Goal: Navigation & Orientation: Find specific page/section

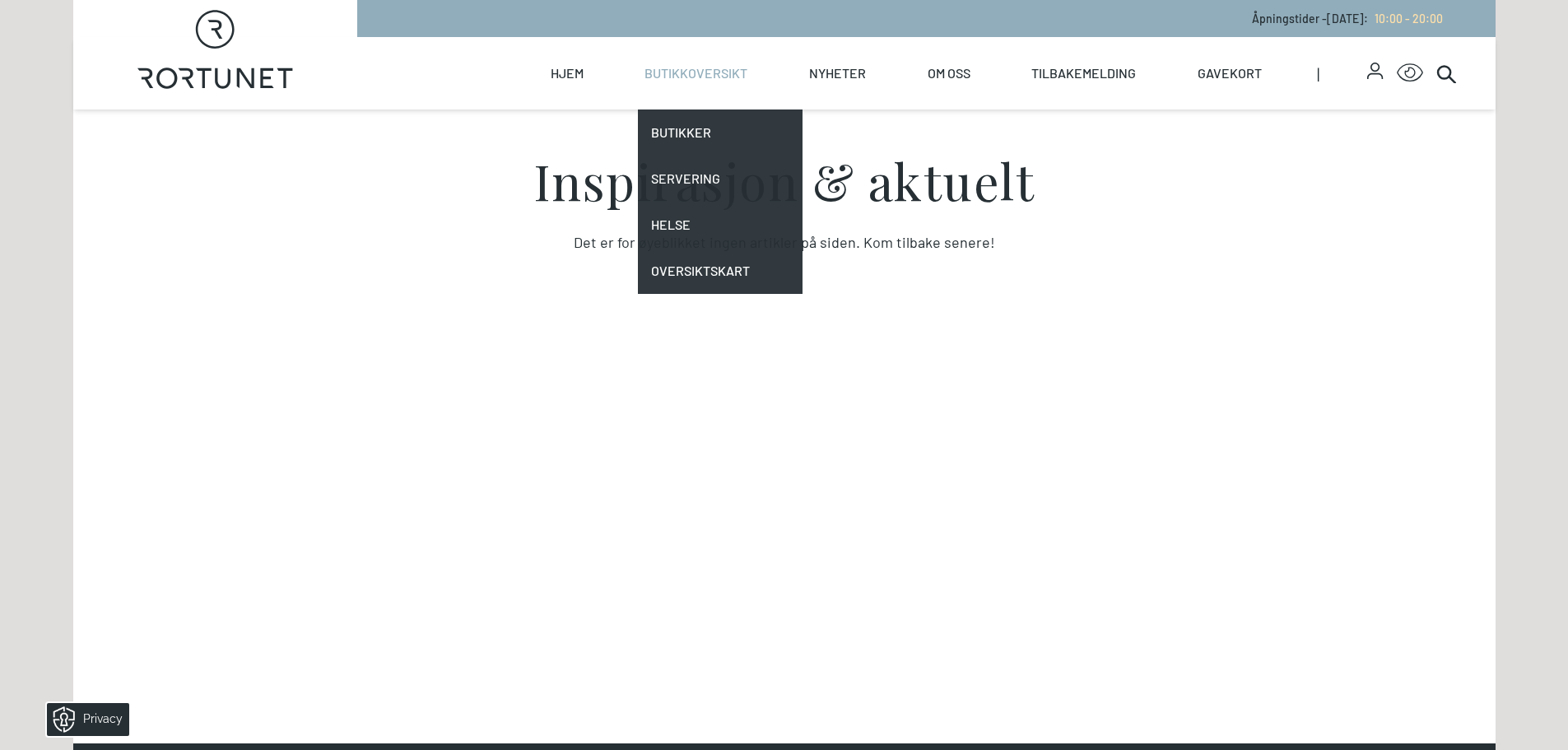
click at [678, 69] on link "Butikkoversikt" at bounding box center [696, 74] width 102 height 73
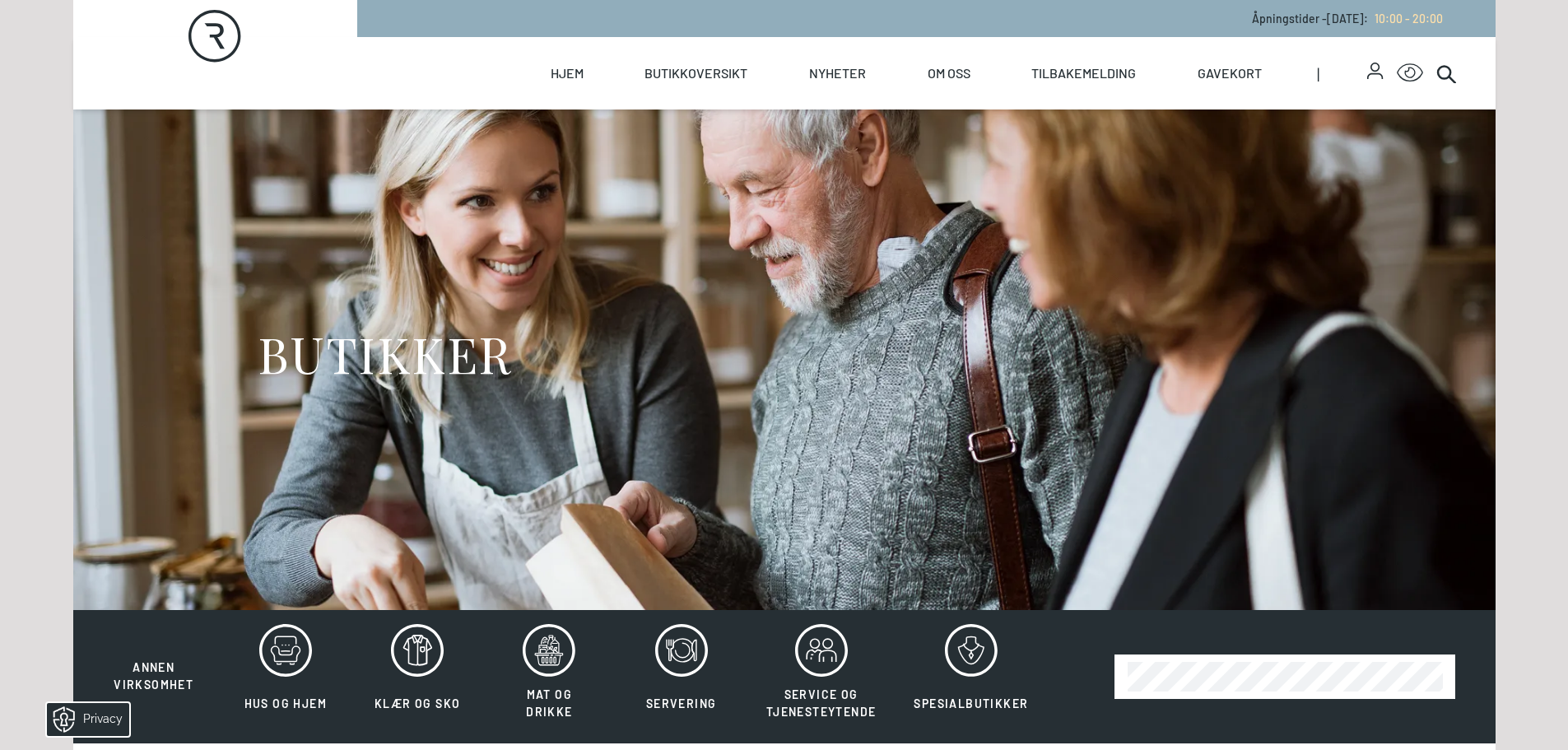
scroll to position [279, 0]
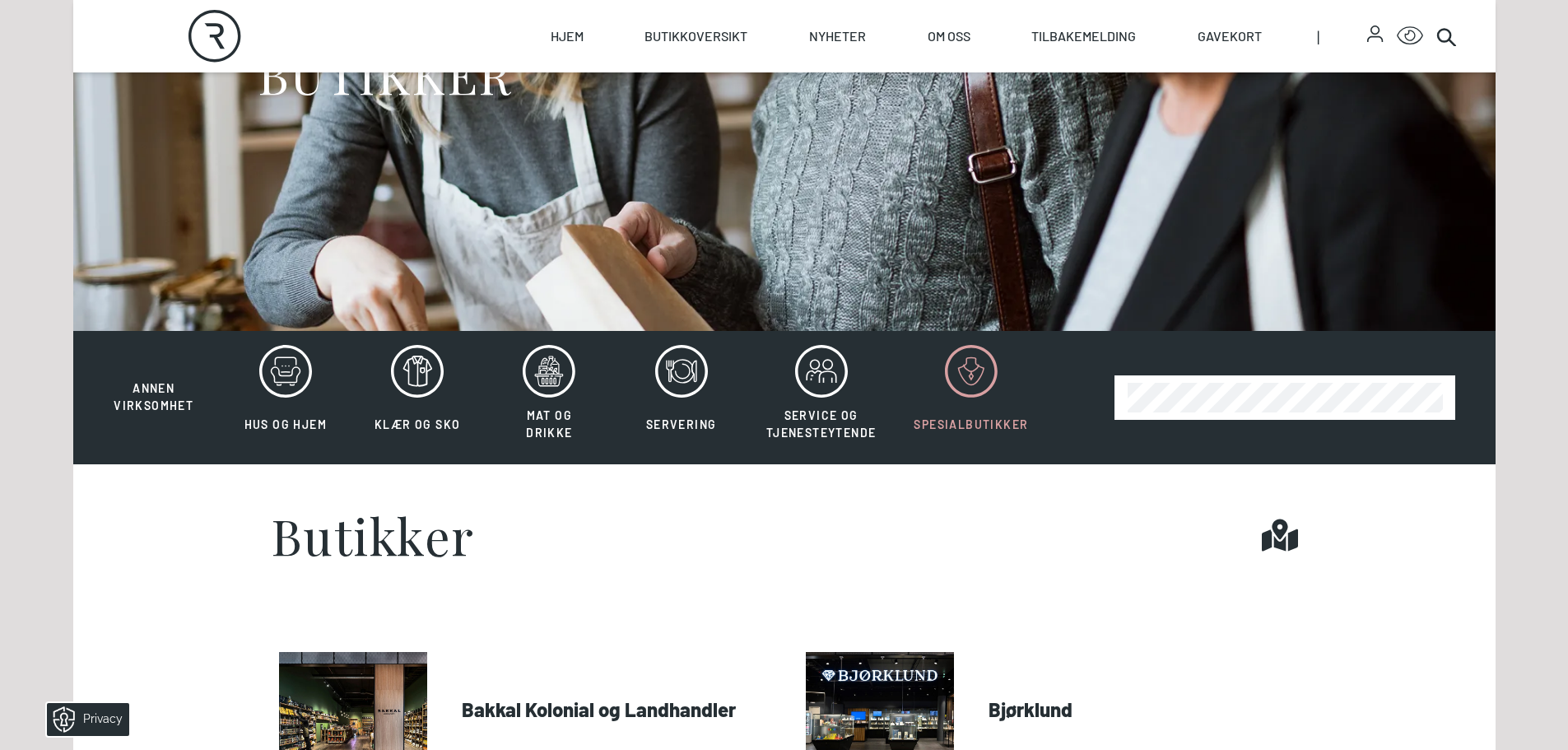
click at [938, 402] on button "Spesialbutikker" at bounding box center [970, 397] width 149 height 107
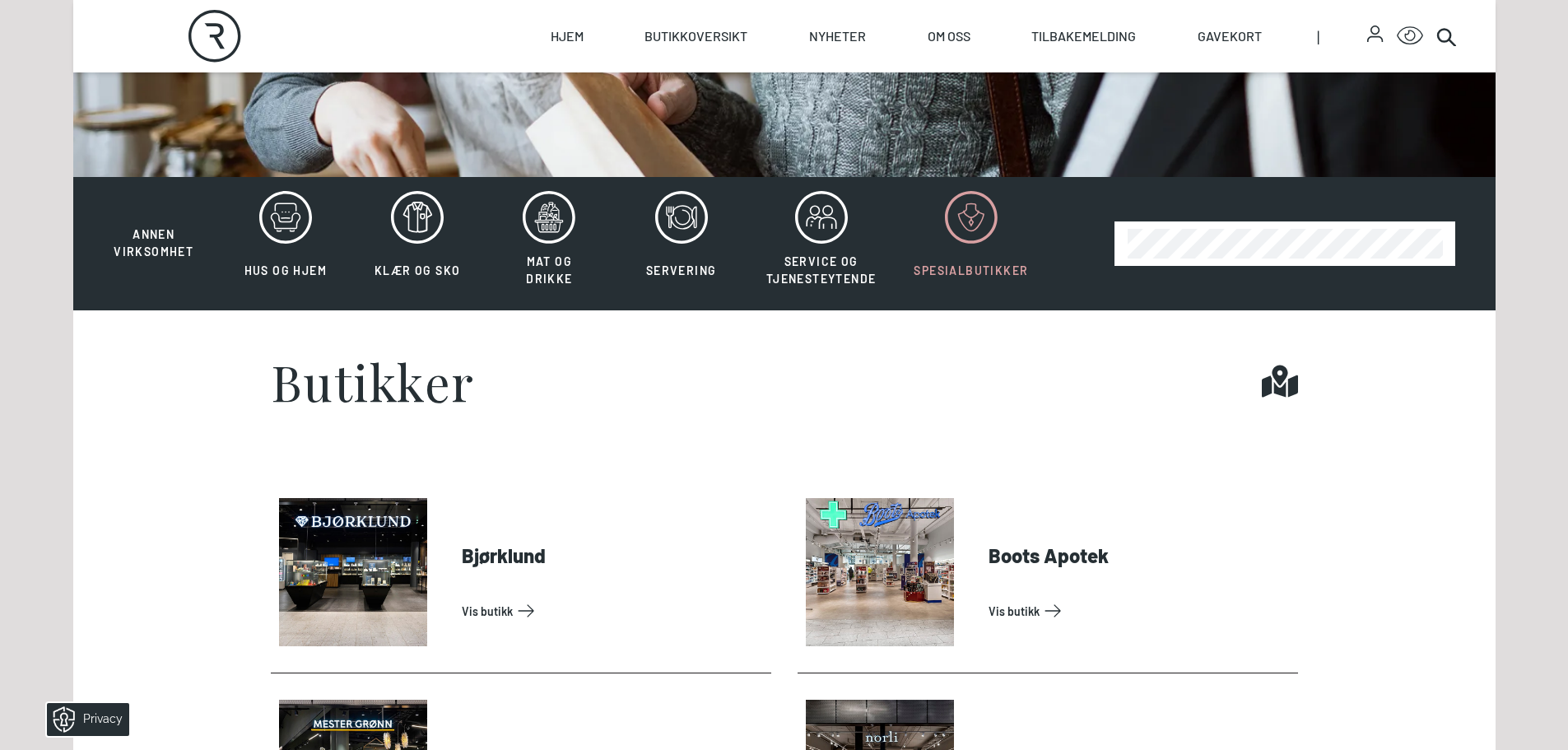
scroll to position [437, 0]
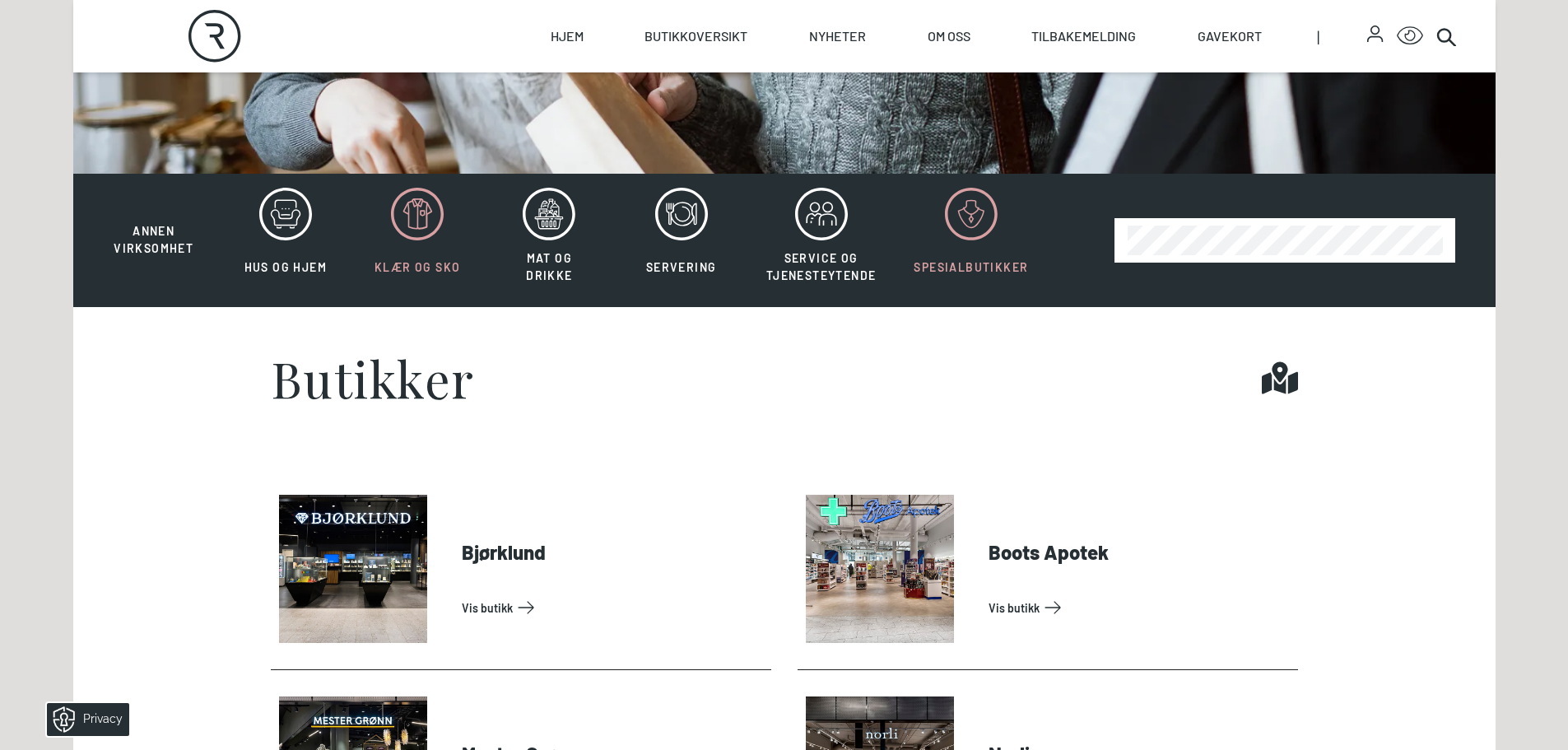
click at [377, 243] on button "Klær og sko" at bounding box center [417, 240] width 128 height 107
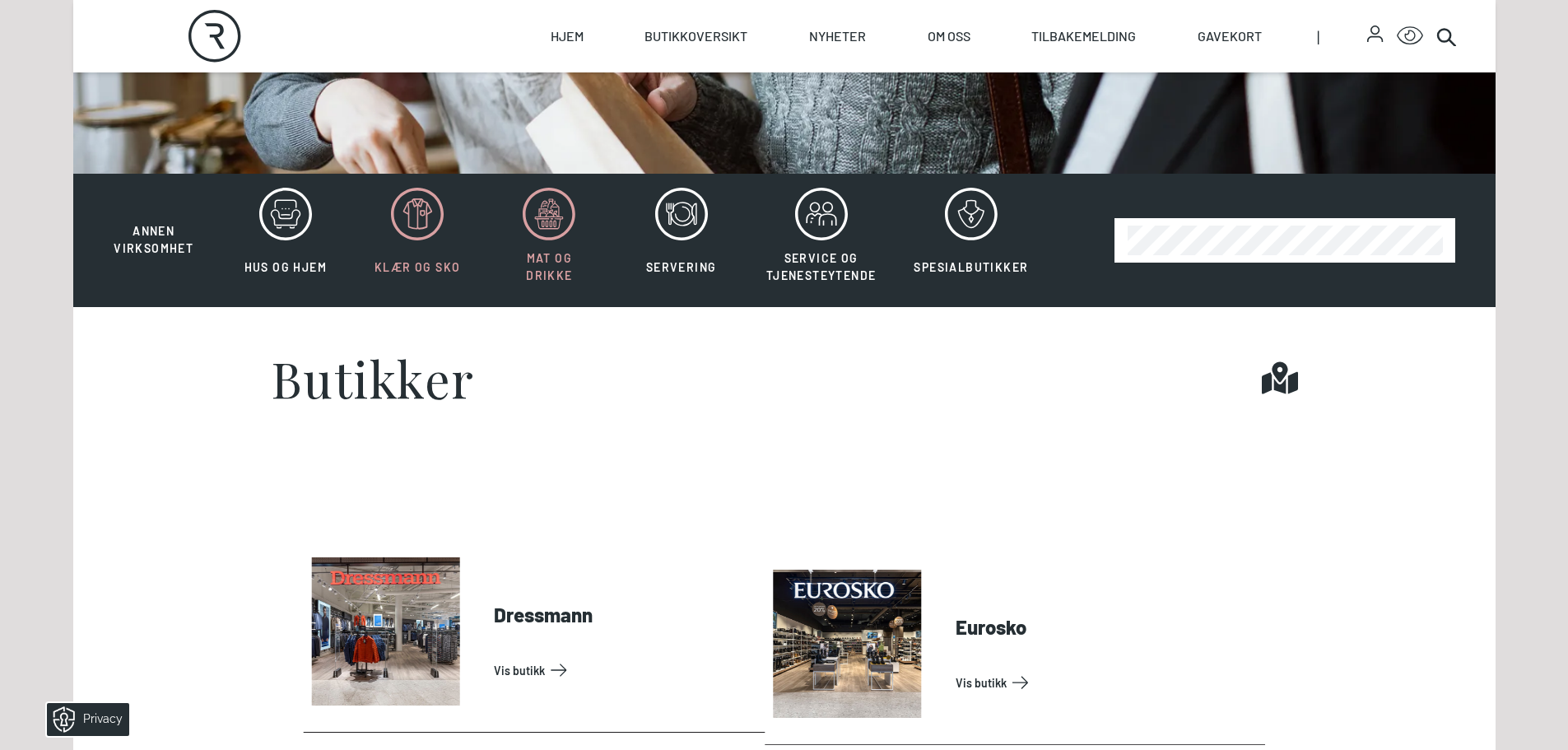
click at [521, 241] on button "Mat og drikke" at bounding box center [549, 240] width 128 height 107
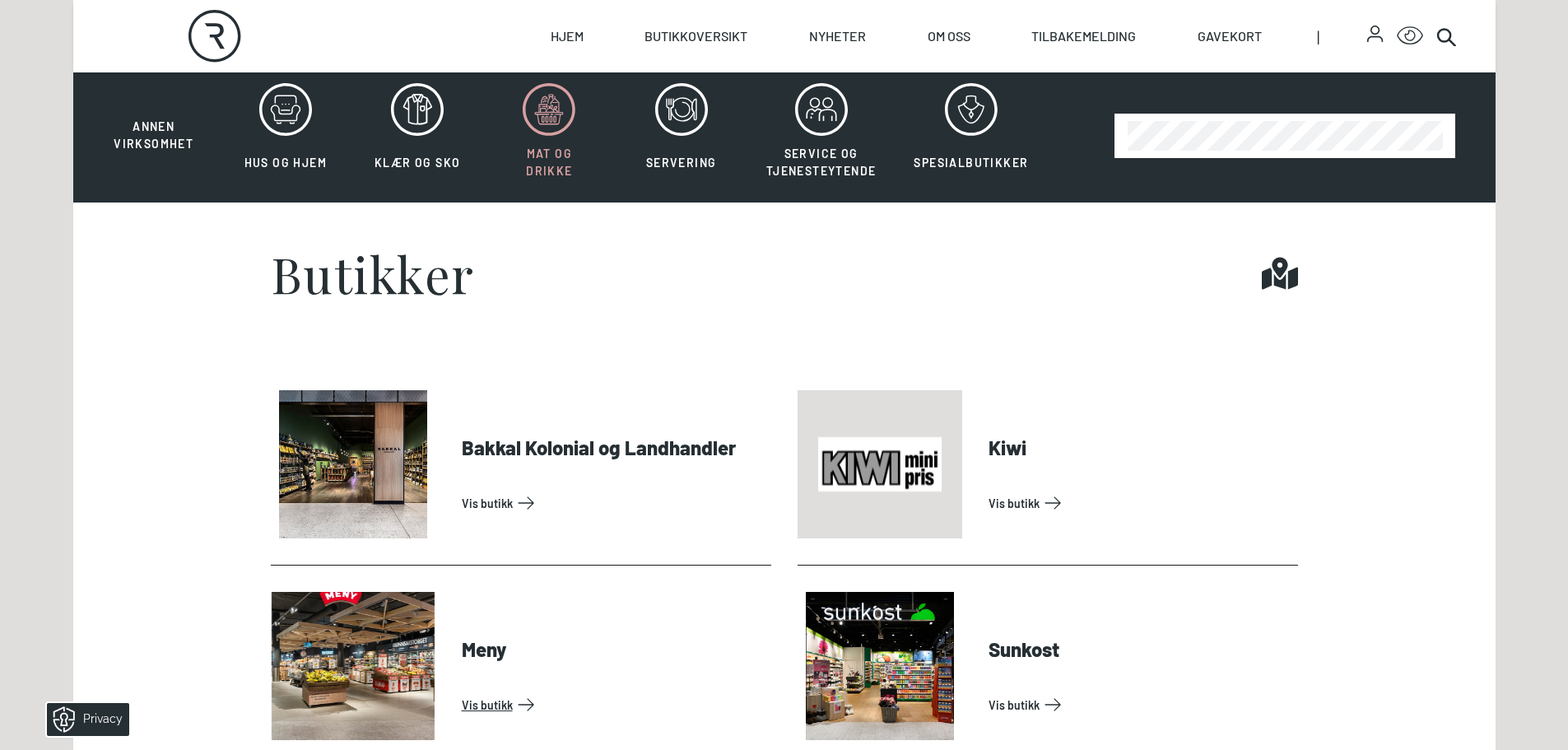
scroll to position [540, 0]
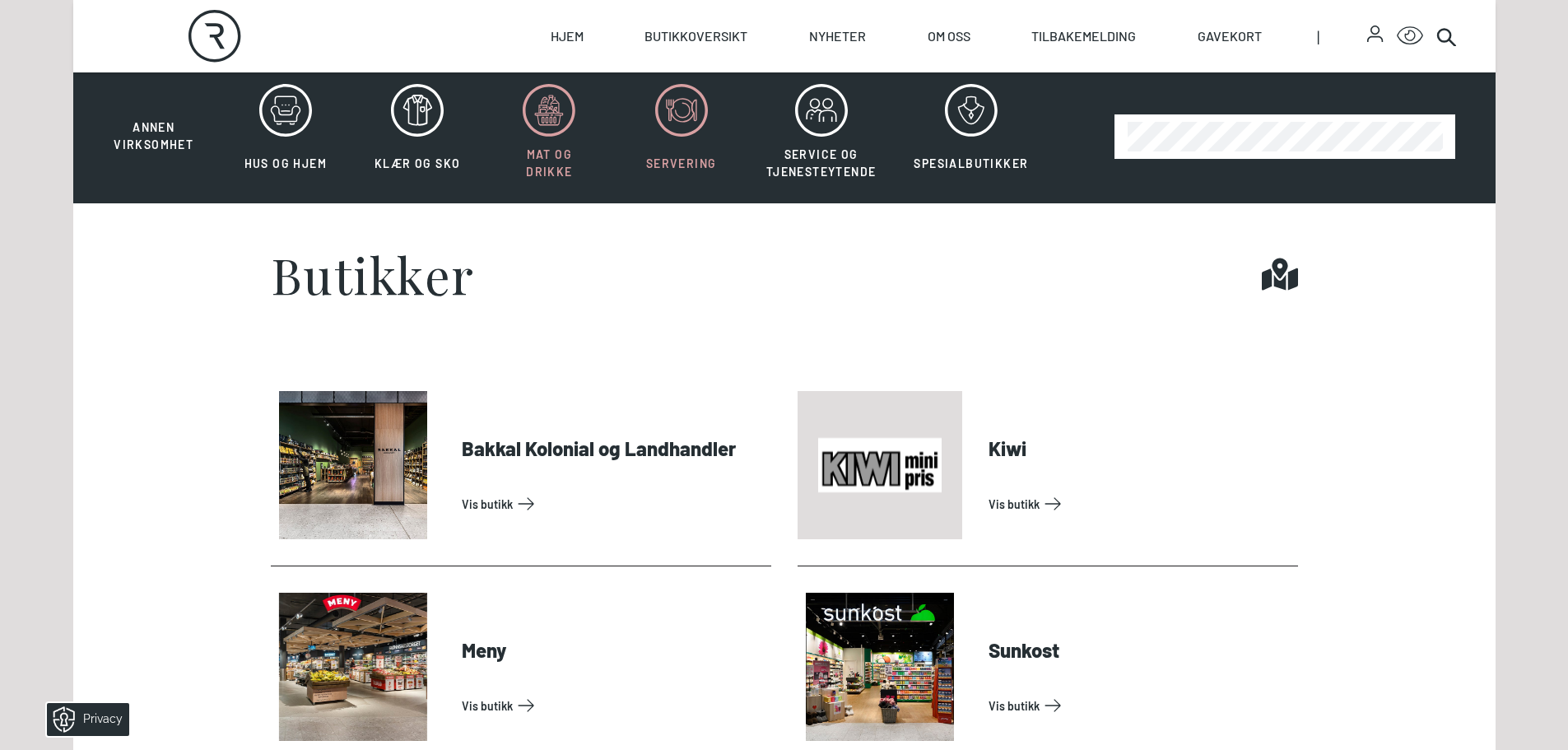
click at [679, 102] on icon at bounding box center [682, 111] width 53 height 53
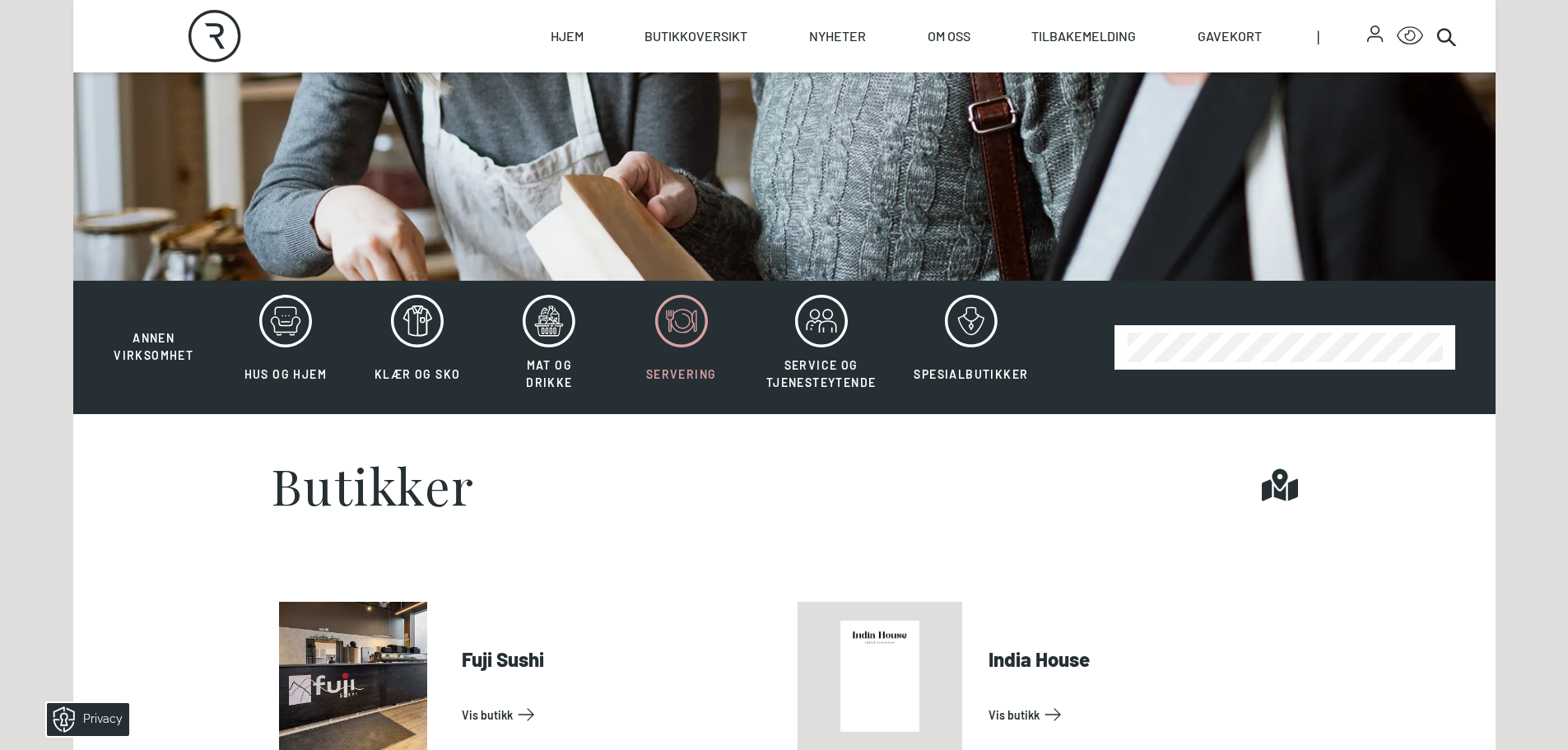
scroll to position [328, 0]
click at [951, 332] on icon at bounding box center [971, 322] width 53 height 53
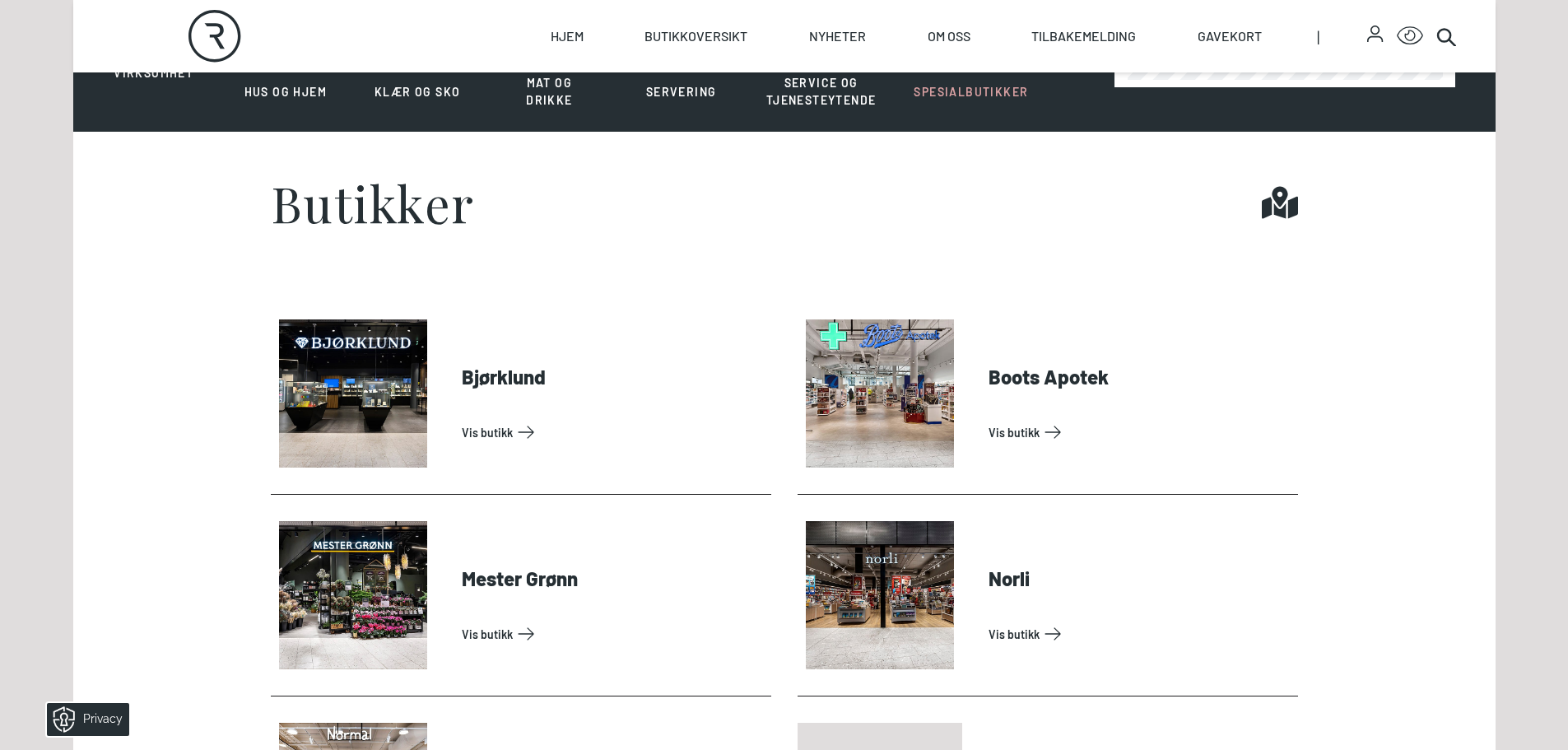
scroll to position [611, 0]
